Goal: Use online tool/utility: Use online tool/utility

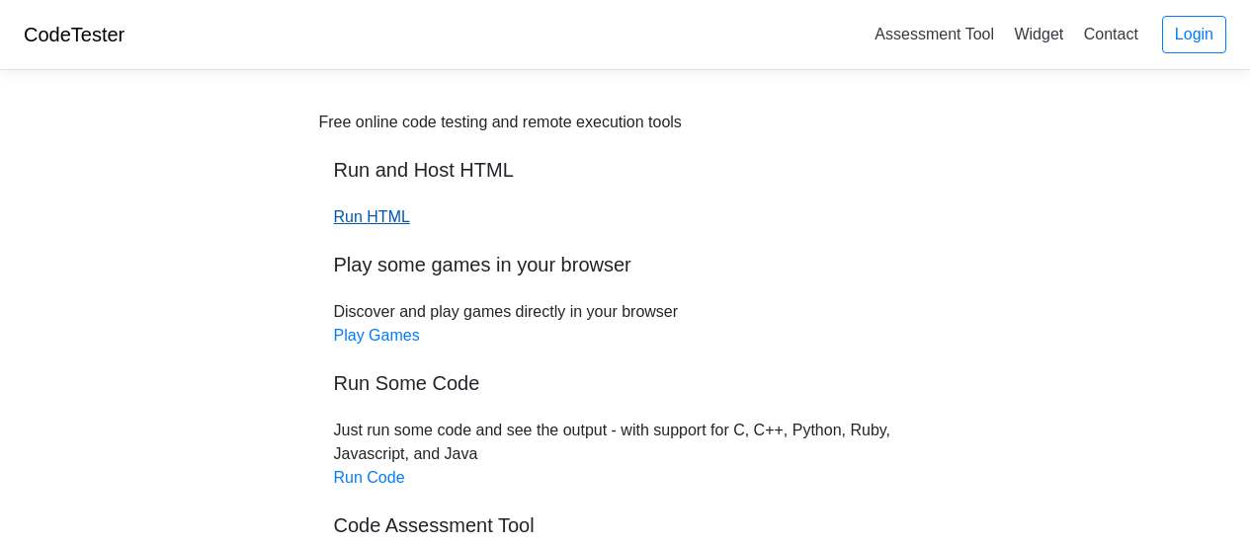
click at [374, 219] on link "Run HTML" at bounding box center [372, 216] width 76 height 17
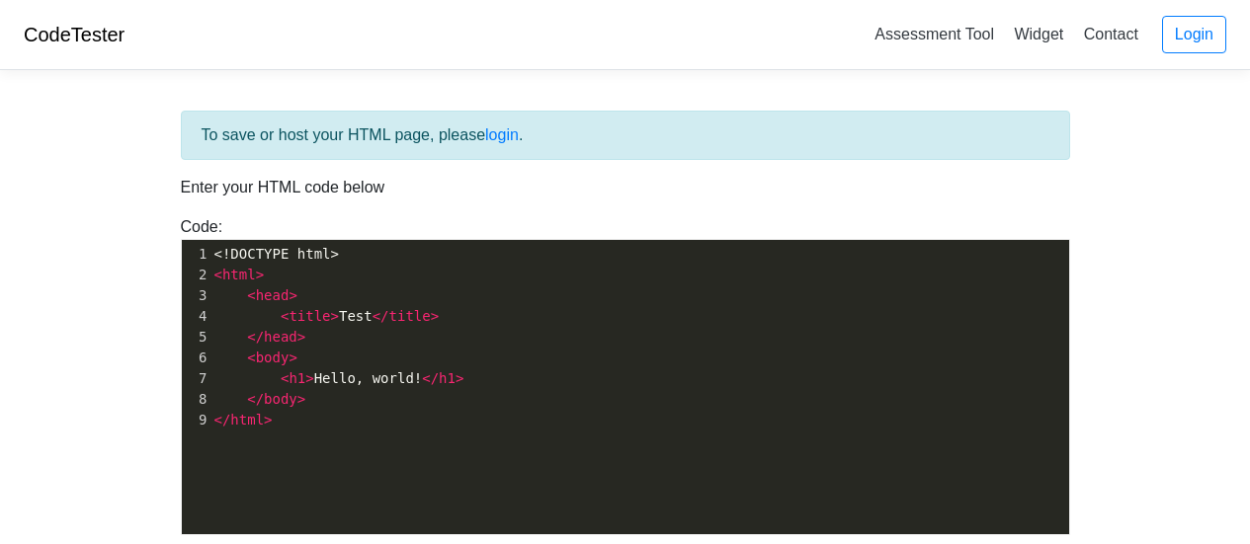
scroll to position [7, 0]
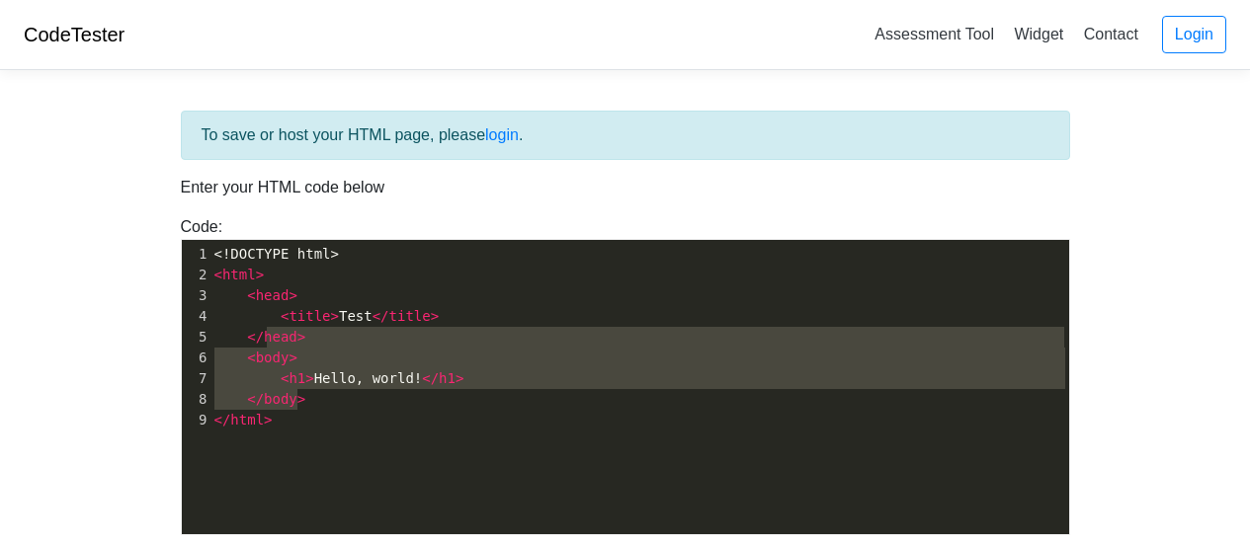
type textarea "<title>Test</title> </head> <body> <h1>Hello, world!</h1> </body>"
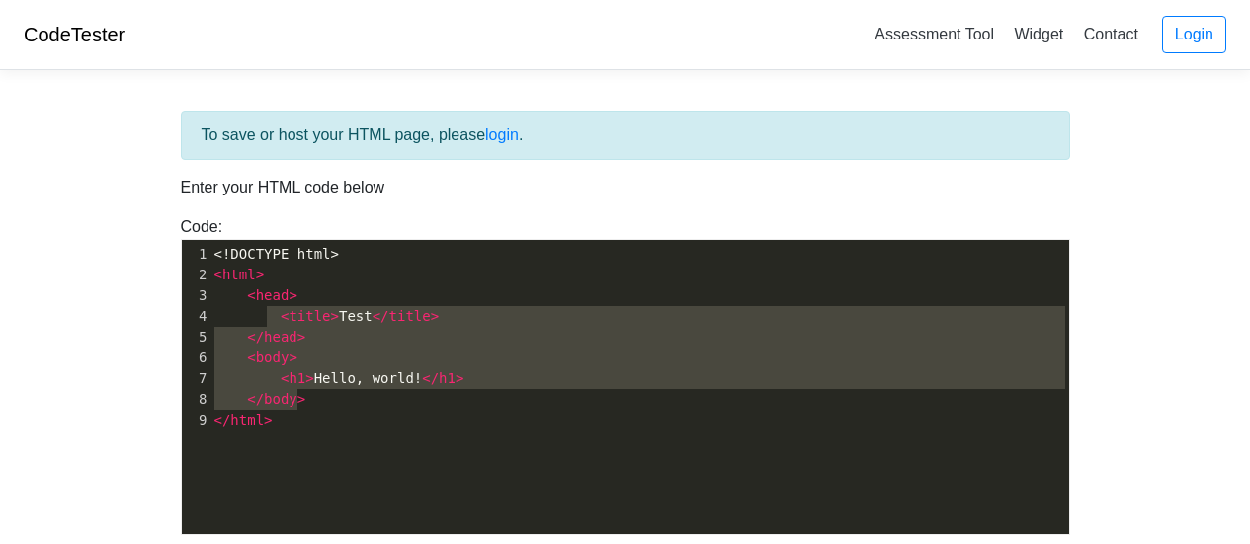
drag, startPoint x: 351, startPoint y: 401, endPoint x: 269, endPoint y: 324, distance: 112.5
click at [269, 324] on div "1 <!DOCTYPE html> 2 < html > 3 < head > 4 < title > Test </ title > 5 </ head >…" at bounding box center [646, 337] width 873 height 187
click at [269, 324] on span "< title > Test </ title >" at bounding box center [326, 316] width 225 height 16
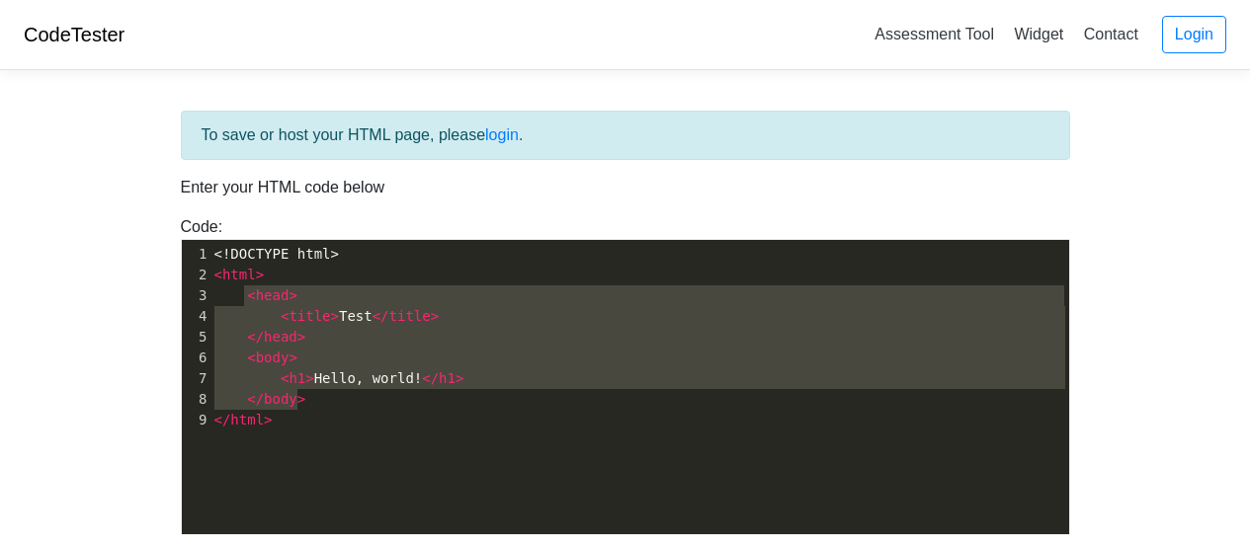
type textarea "<title>Test</title> </head> <body> <h1>Hello, world!</h1> </body>"
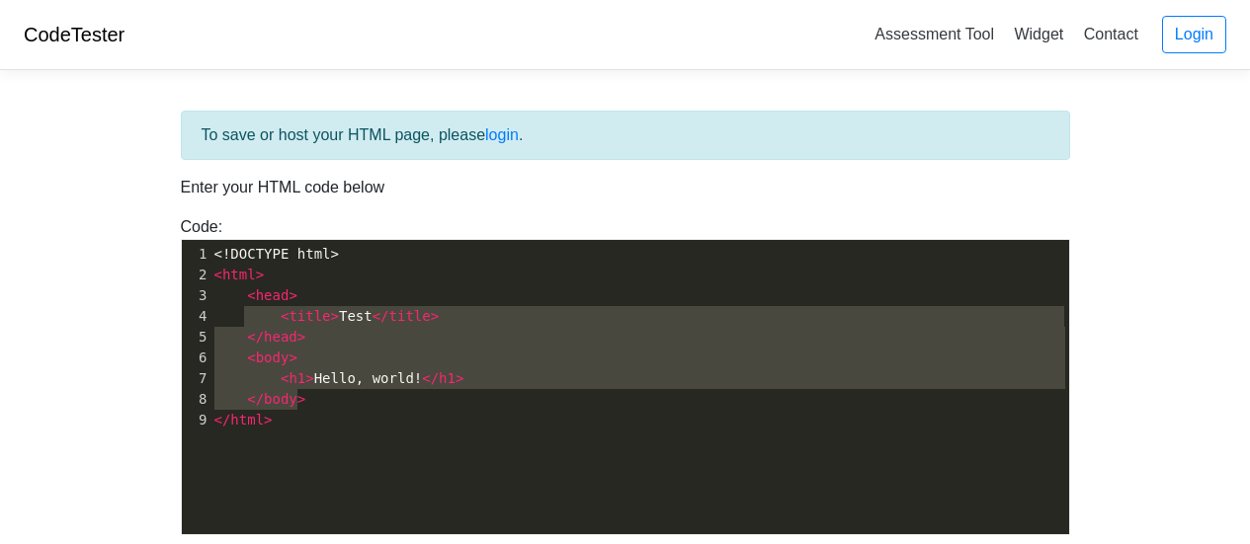
drag, startPoint x: 312, startPoint y: 409, endPoint x: 246, endPoint y: 310, distance: 118.9
click at [246, 310] on div "1 <!DOCTYPE html> 2 < html > 3 < head > 4 < title > Test </ title > 5 </ head >…" at bounding box center [646, 337] width 873 height 187
click at [246, 310] on span "< title > Test </ title >" at bounding box center [326, 316] width 225 height 16
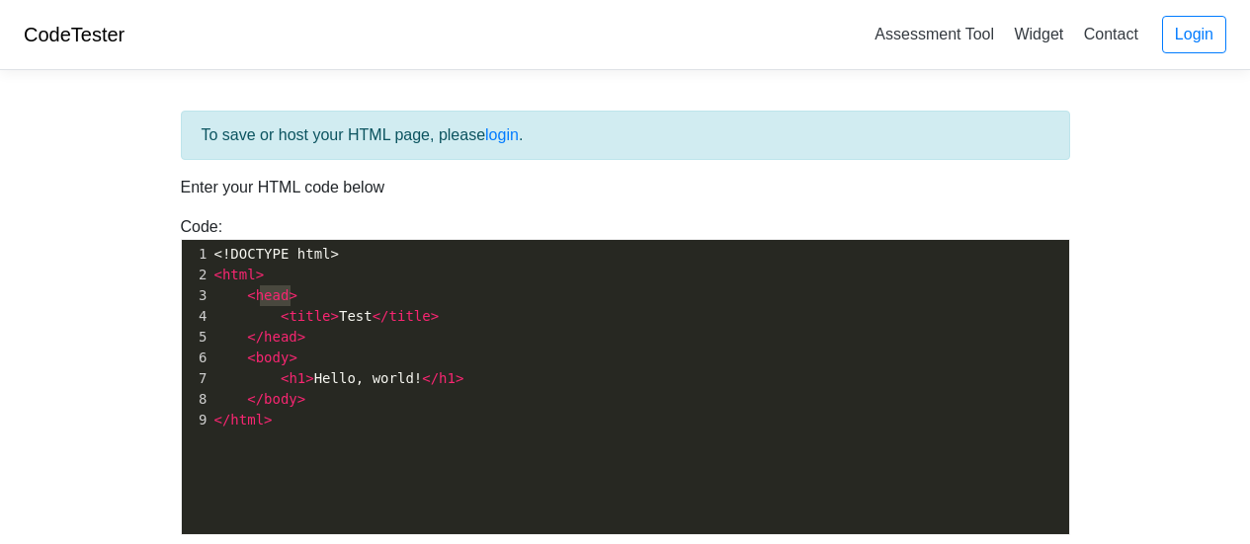
type textarea "<head>"
drag, startPoint x: 311, startPoint y: 288, endPoint x: 243, endPoint y: 289, distance: 68.2
click at [243, 289] on pre "< head >" at bounding box center [646, 296] width 873 height 21
click at [289, 346] on pre "</ head >" at bounding box center [646, 337] width 873 height 21
click at [310, 344] on pre "</ head >" at bounding box center [646, 337] width 873 height 21
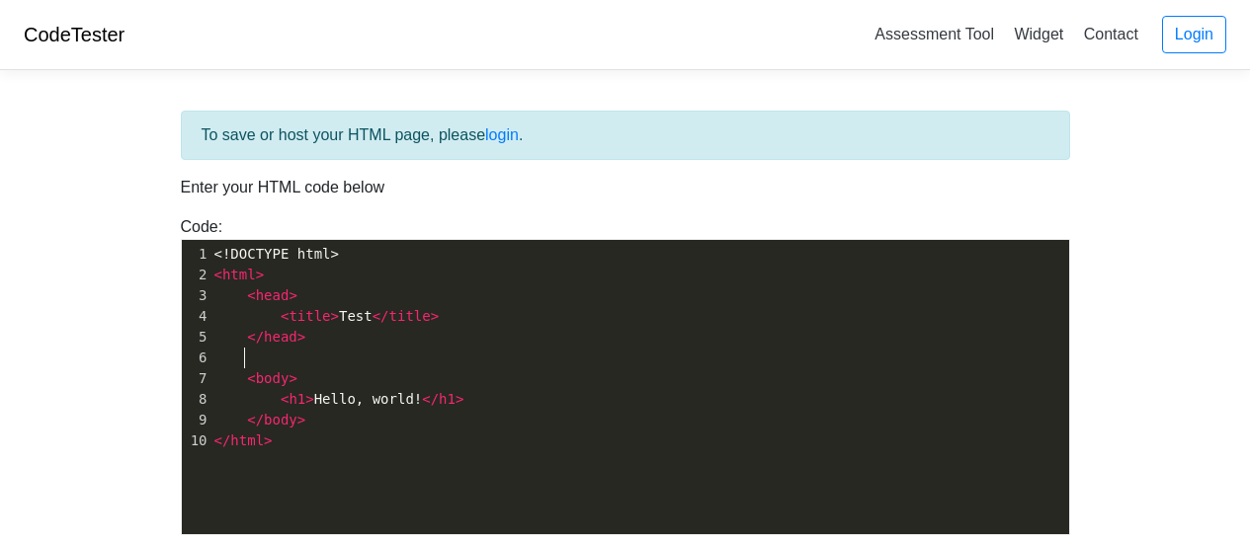
type textarea "​"
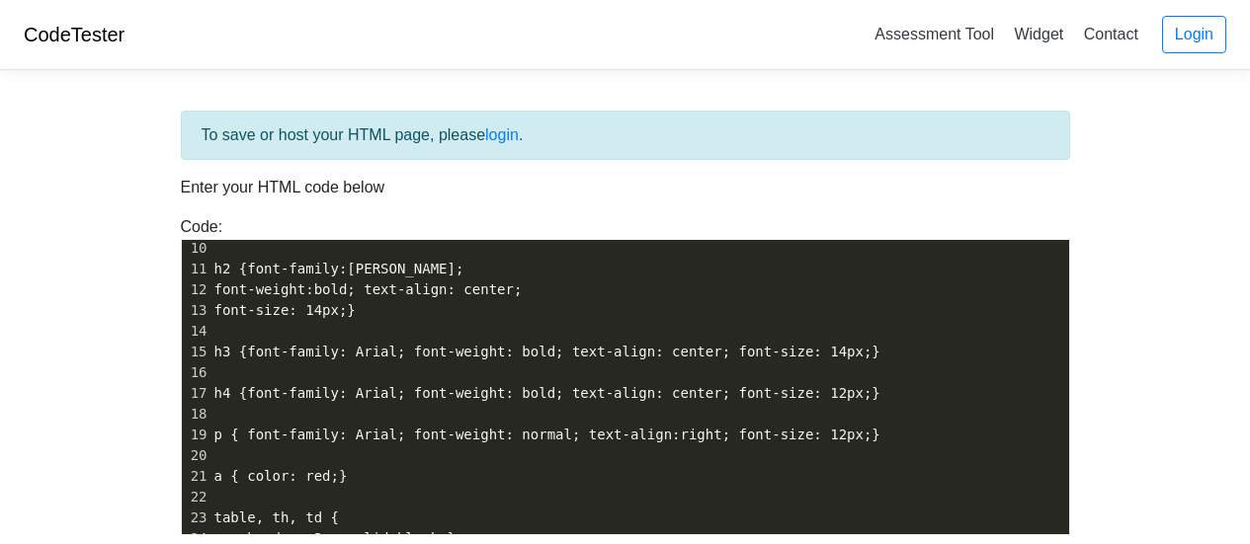
scroll to position [214, 0]
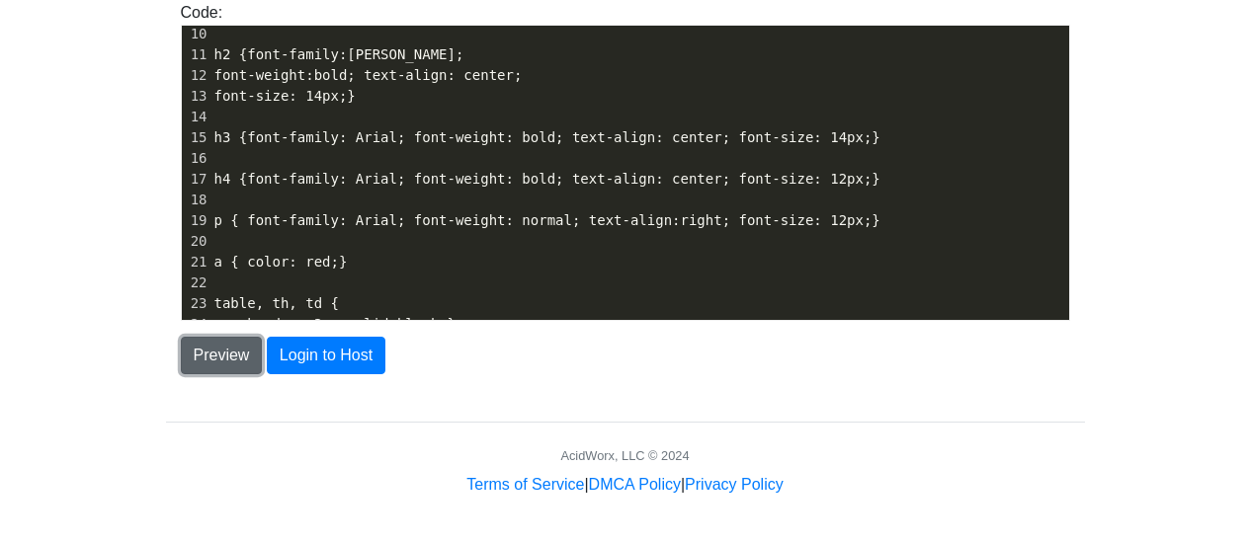
click at [228, 358] on button "Preview" at bounding box center [222, 356] width 82 height 38
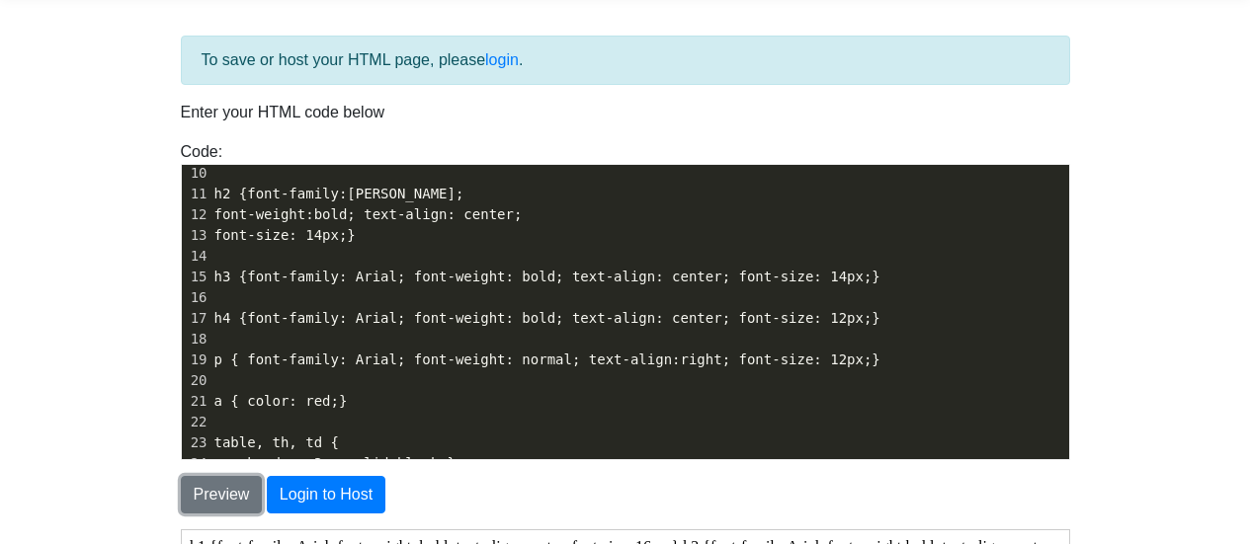
scroll to position [73, 0]
